Goal: Task Accomplishment & Management: Complete application form

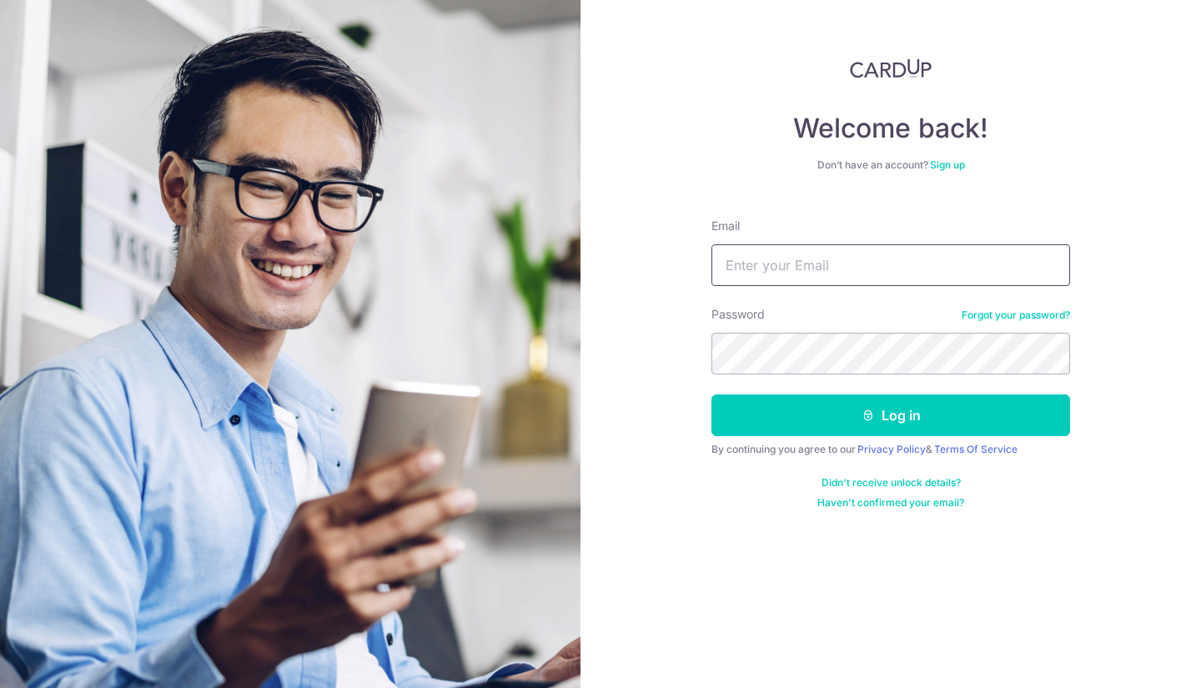
type input "[EMAIL_ADDRESS][DOMAIN_NAME]"
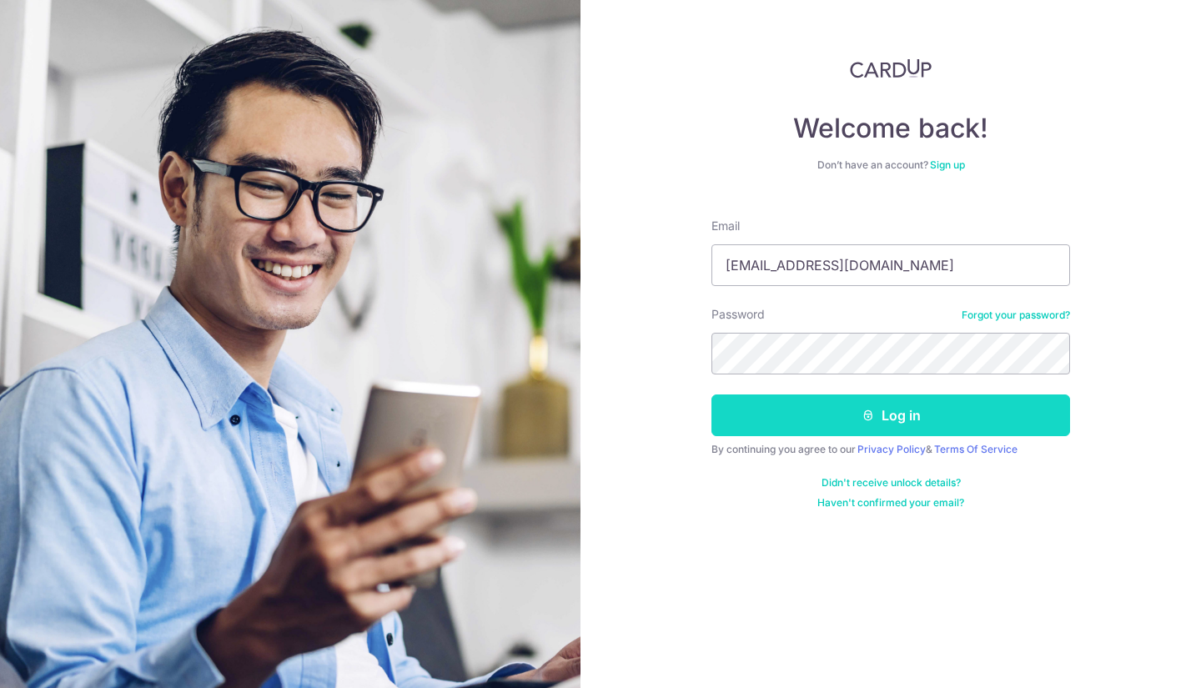
click at [852, 420] on button "Log in" at bounding box center [890, 415] width 359 height 42
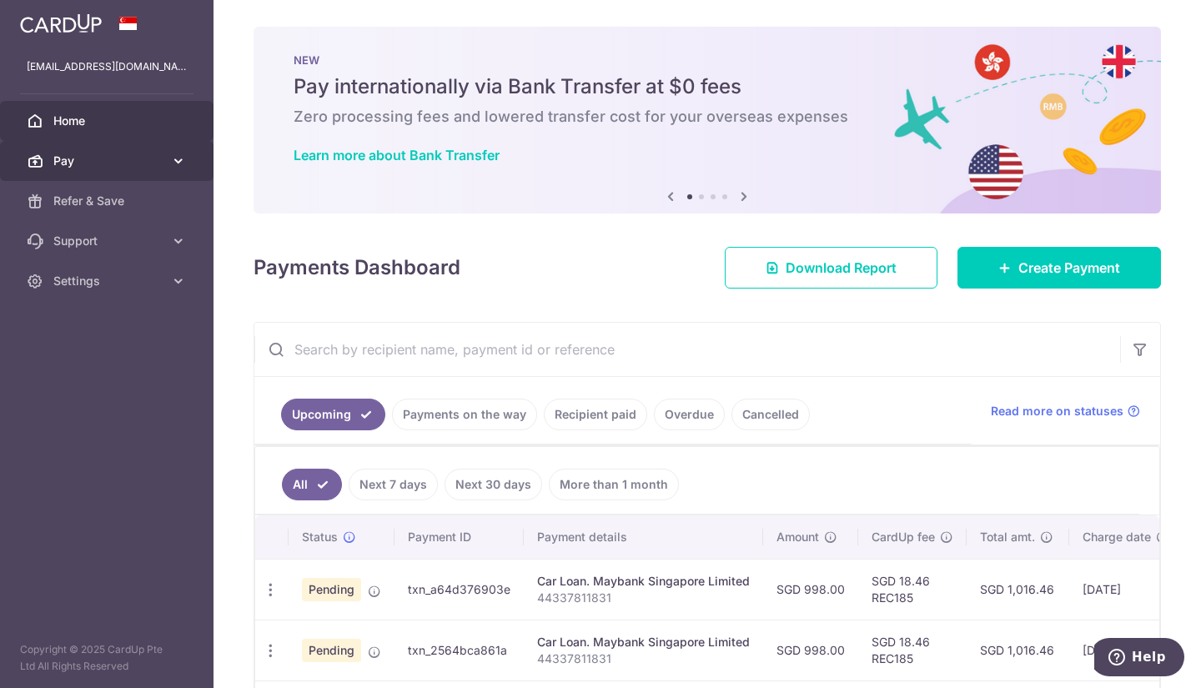
click at [96, 178] on link "Pay" at bounding box center [107, 161] width 214 height 40
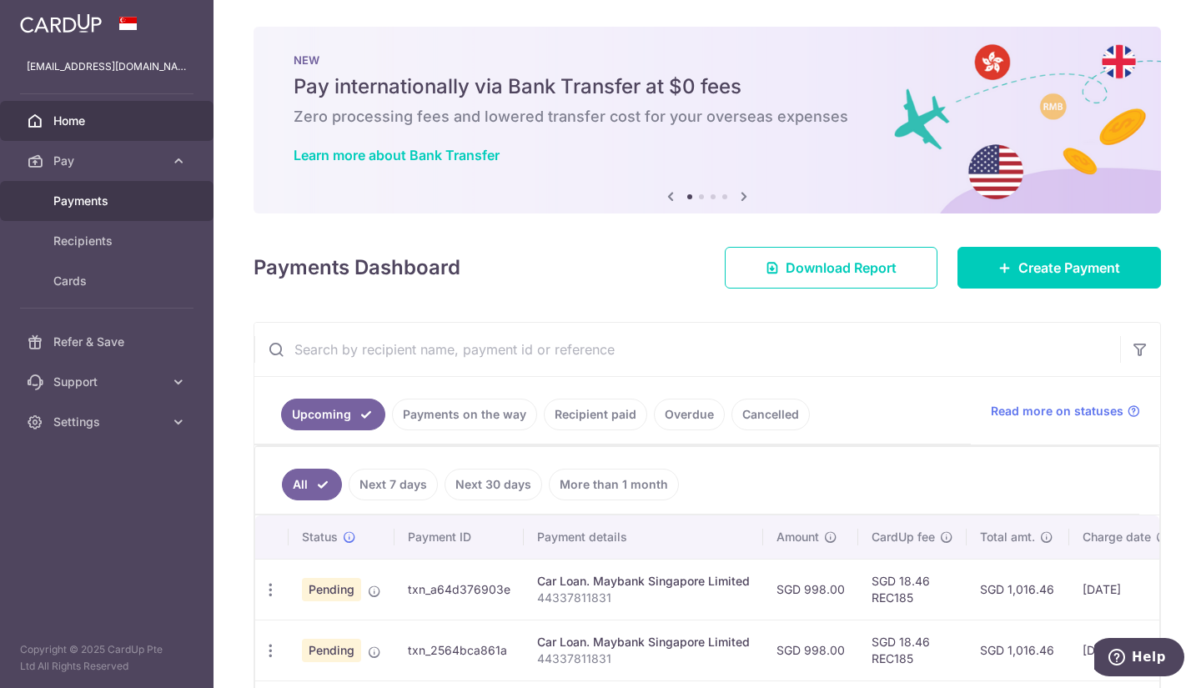
click at [126, 198] on span "Payments" at bounding box center [108, 201] width 110 height 17
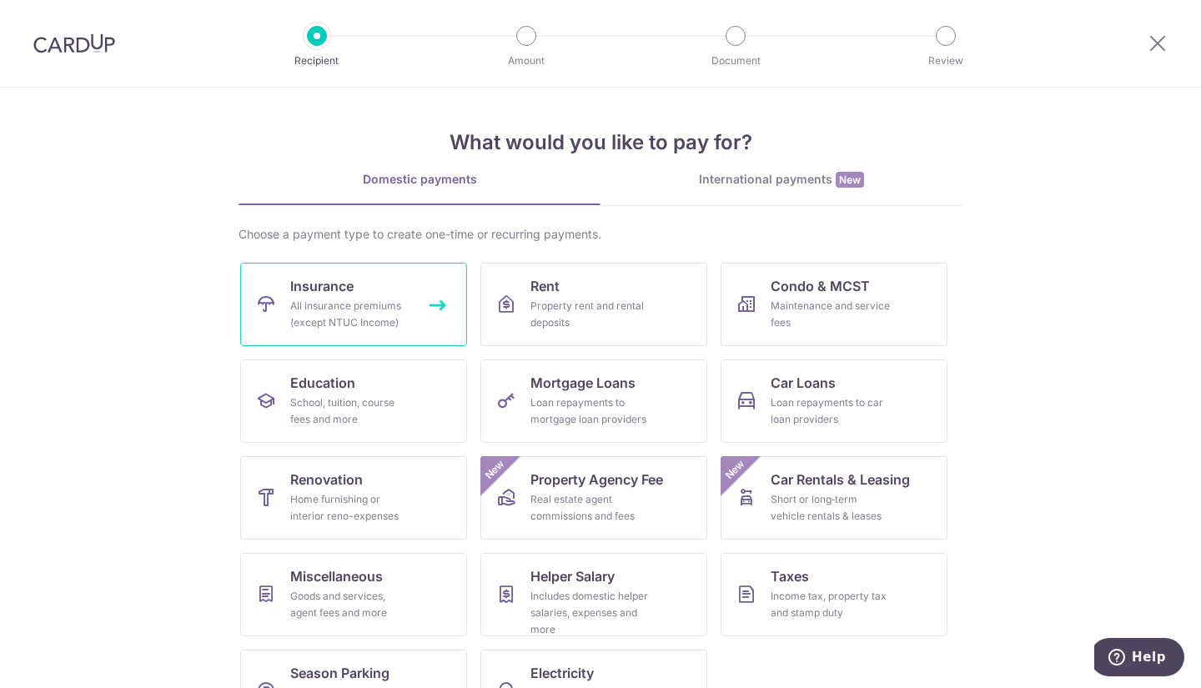
click at [318, 309] on div "All insurance premiums (except NTUC Income)" at bounding box center [350, 314] width 120 height 33
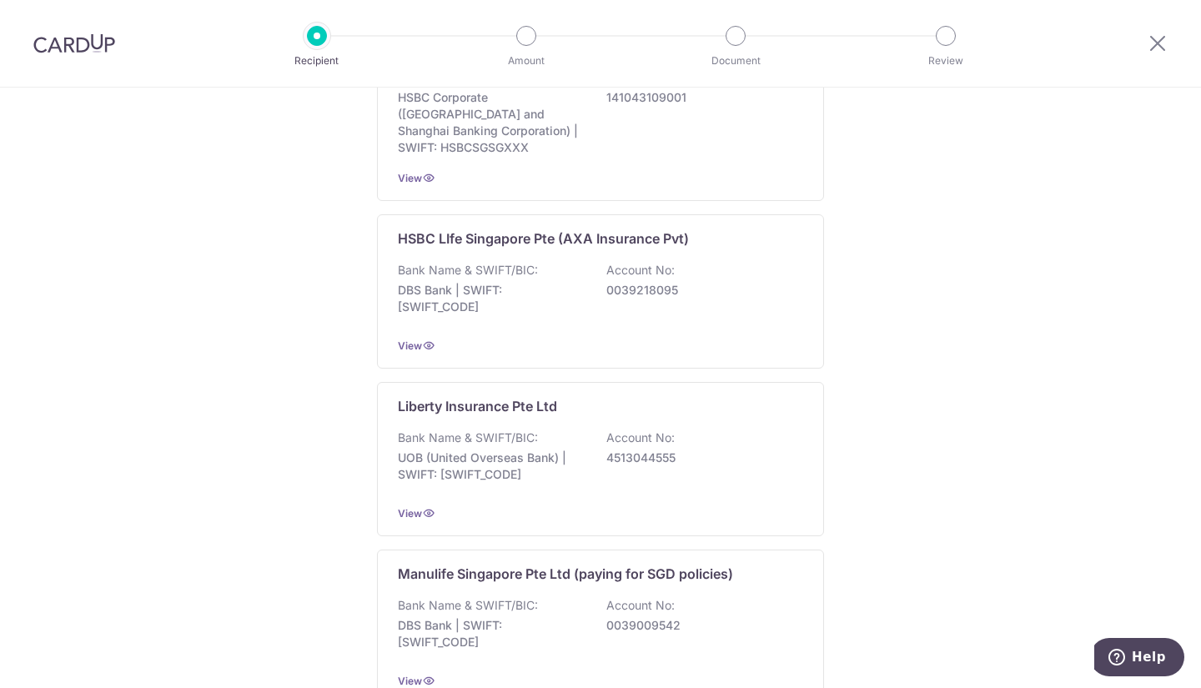
scroll to position [1590, 0]
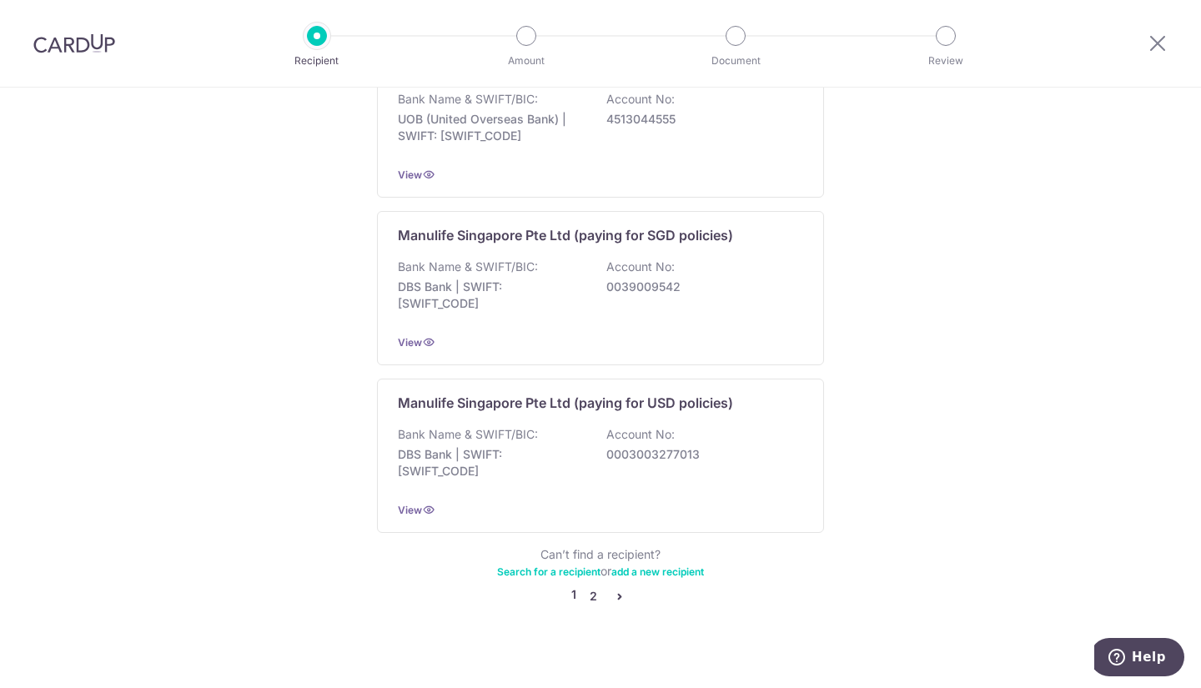
click at [589, 586] on link "2" at bounding box center [593, 596] width 20 height 20
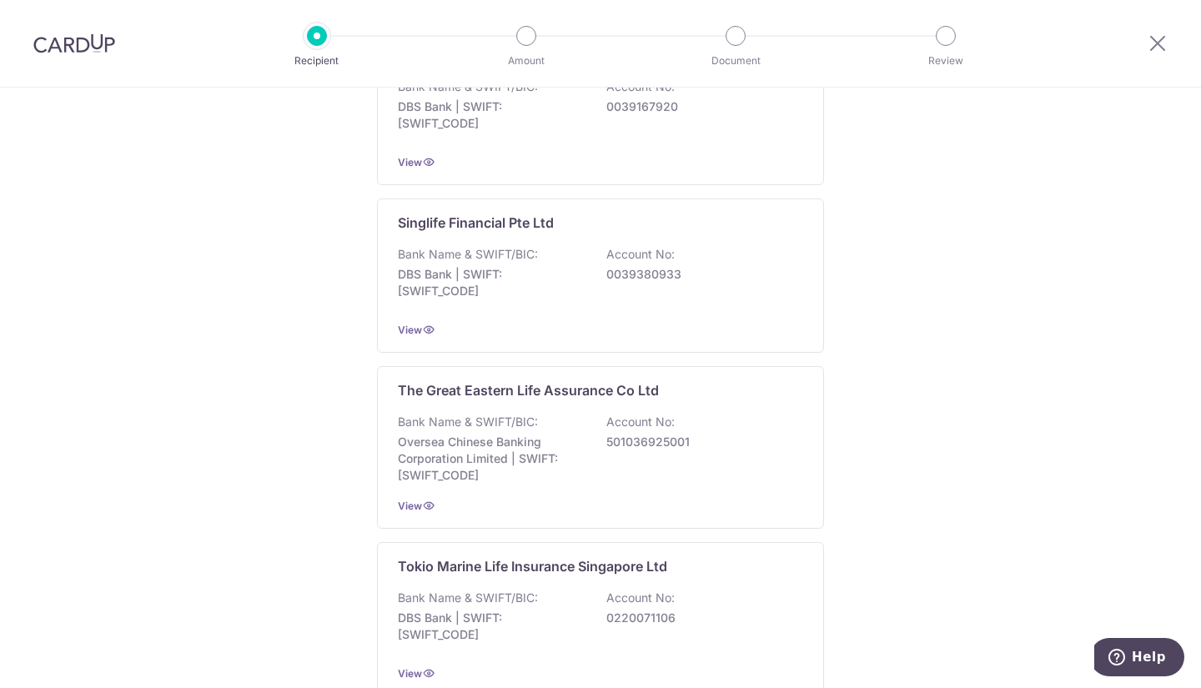
scroll to position [1598, 0]
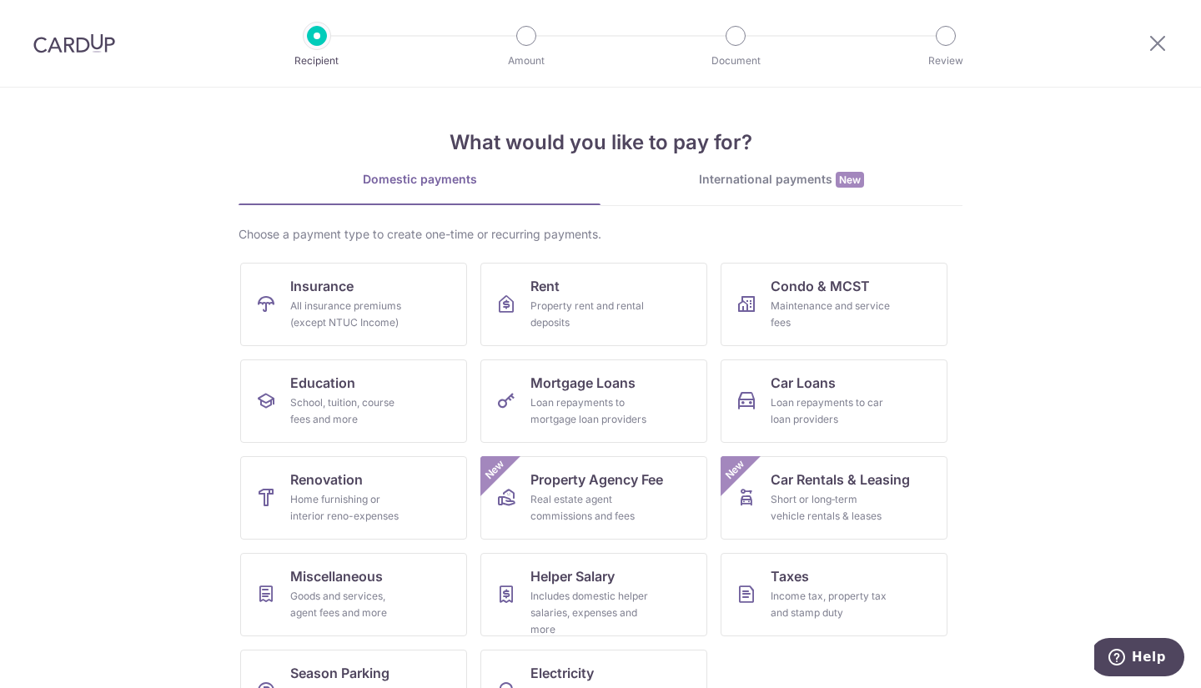
scroll to position [58, 0]
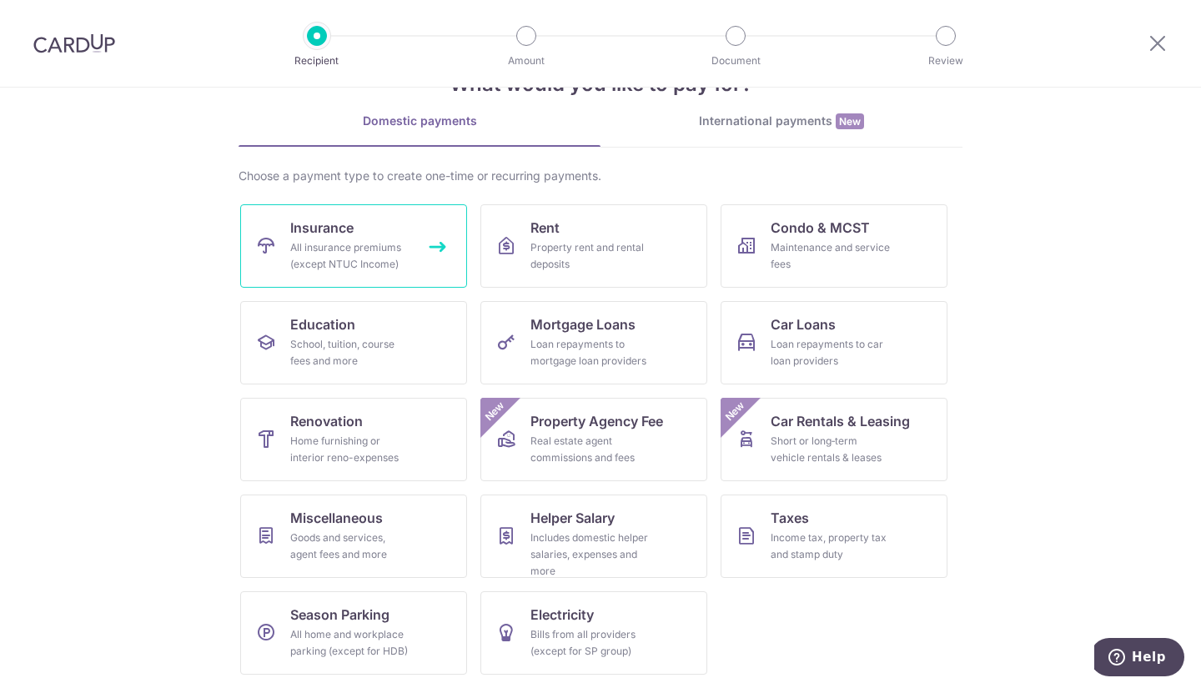
click at [340, 269] on div "All insurance premiums (except NTUC Income)" at bounding box center [350, 255] width 120 height 33
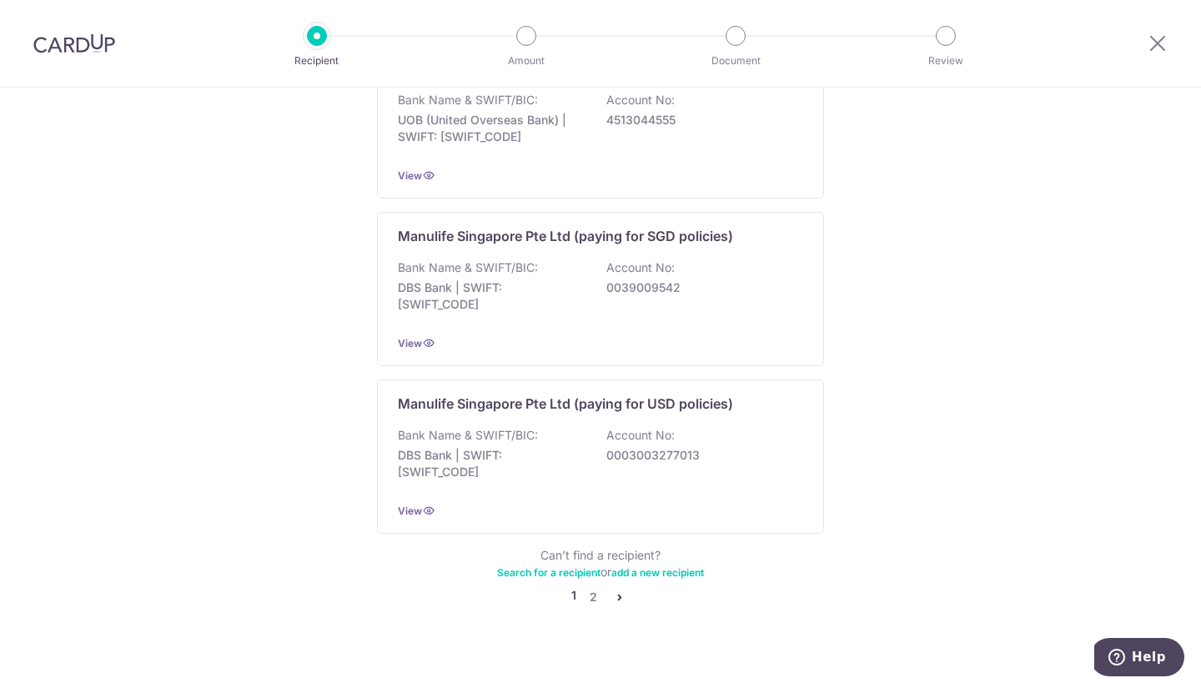
scroll to position [1590, 0]
click at [595, 586] on link "2" at bounding box center [593, 596] width 20 height 20
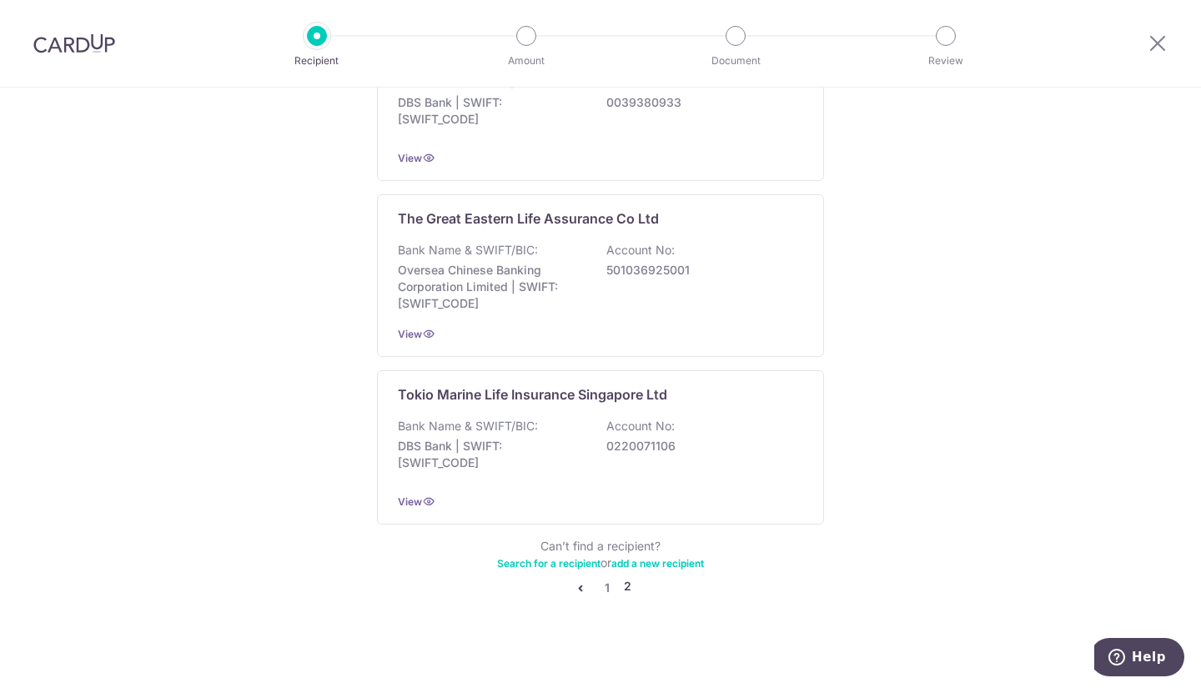
scroll to position [0, 0]
